Goal: Find specific page/section: Find specific page/section

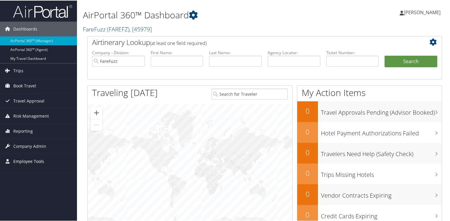
click at [33, 160] on span "Employee Tools" at bounding box center [28, 160] width 31 height 15
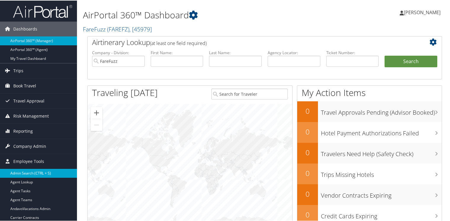
click at [28, 171] on link "Admin Search (CTRL + S)" at bounding box center [38, 172] width 77 height 9
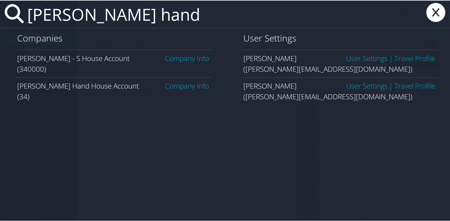
type input "margie hand"
click at [183, 59] on link "Company Info" at bounding box center [187, 58] width 44 height 10
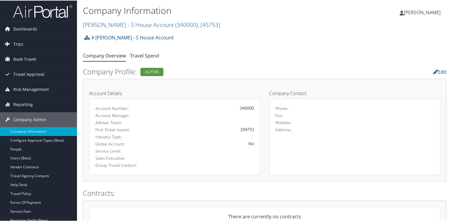
click at [86, 37] on icon at bounding box center [86, 37] width 5 height 5
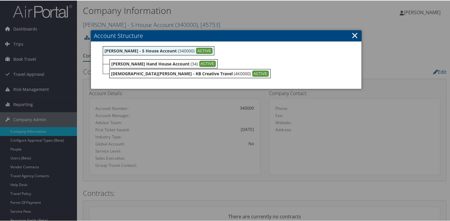
click at [352, 33] on link "×" at bounding box center [355, 35] width 7 height 12
